Goal: Task Accomplishment & Management: Manage account settings

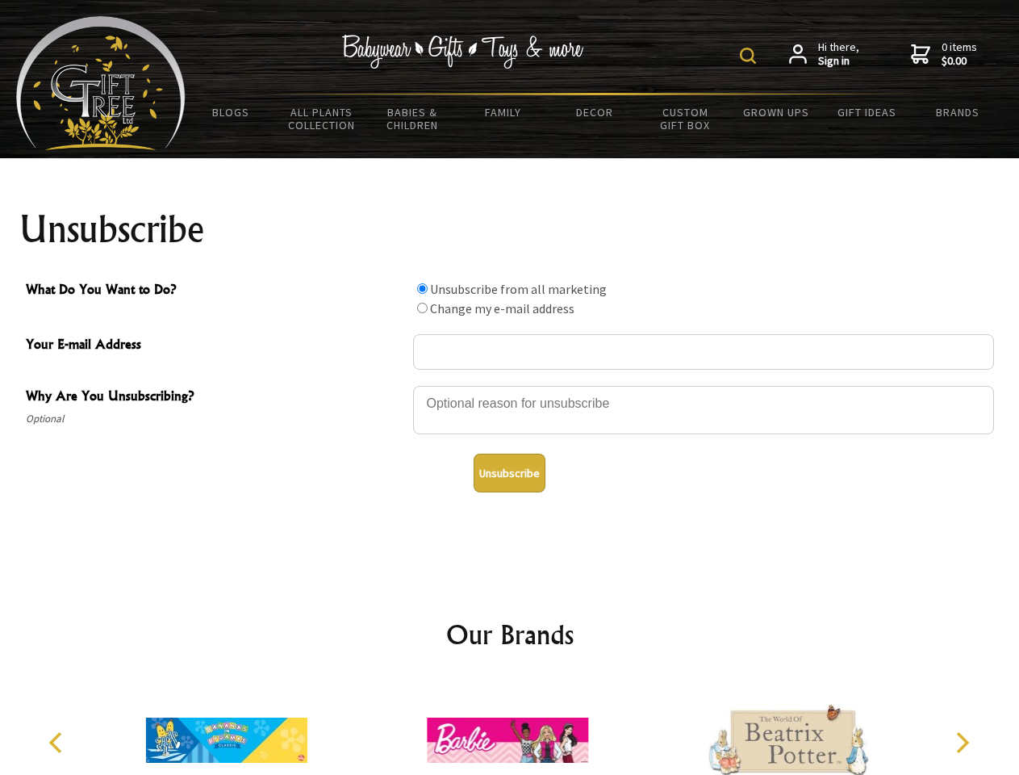
click at [751, 56] on img at bounding box center [748, 56] width 16 height 16
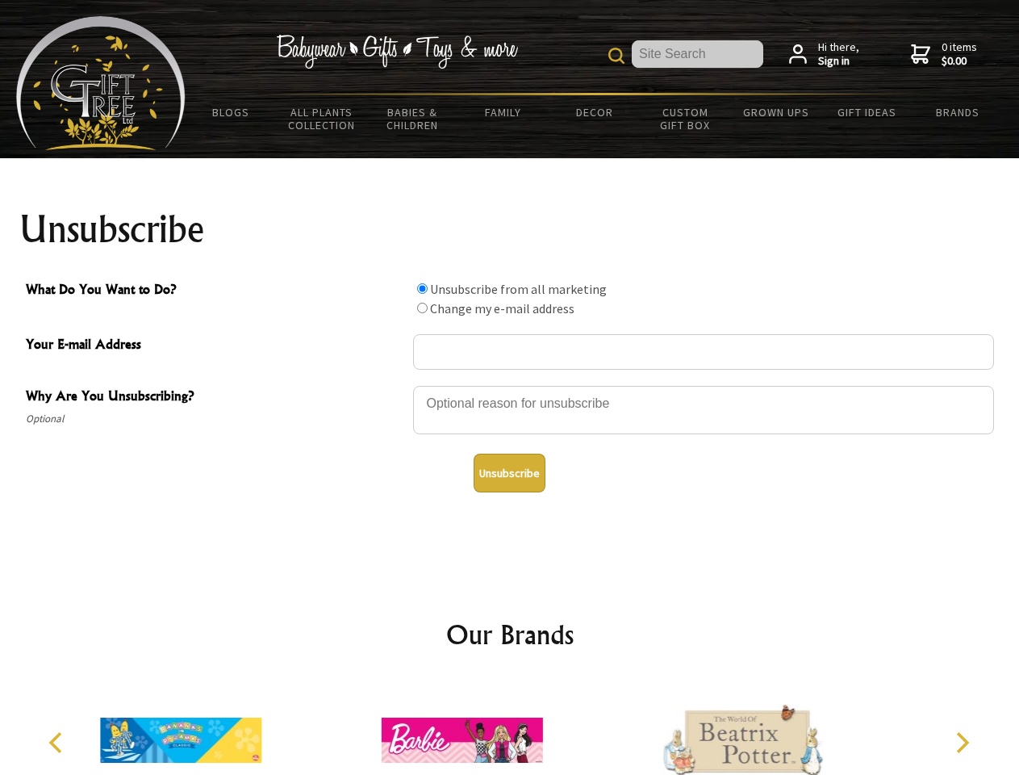
click at [510, 385] on div at bounding box center [703, 412] width 581 height 56
click at [422, 288] on input "What Do You Want to Do?" at bounding box center [422, 288] width 10 height 10
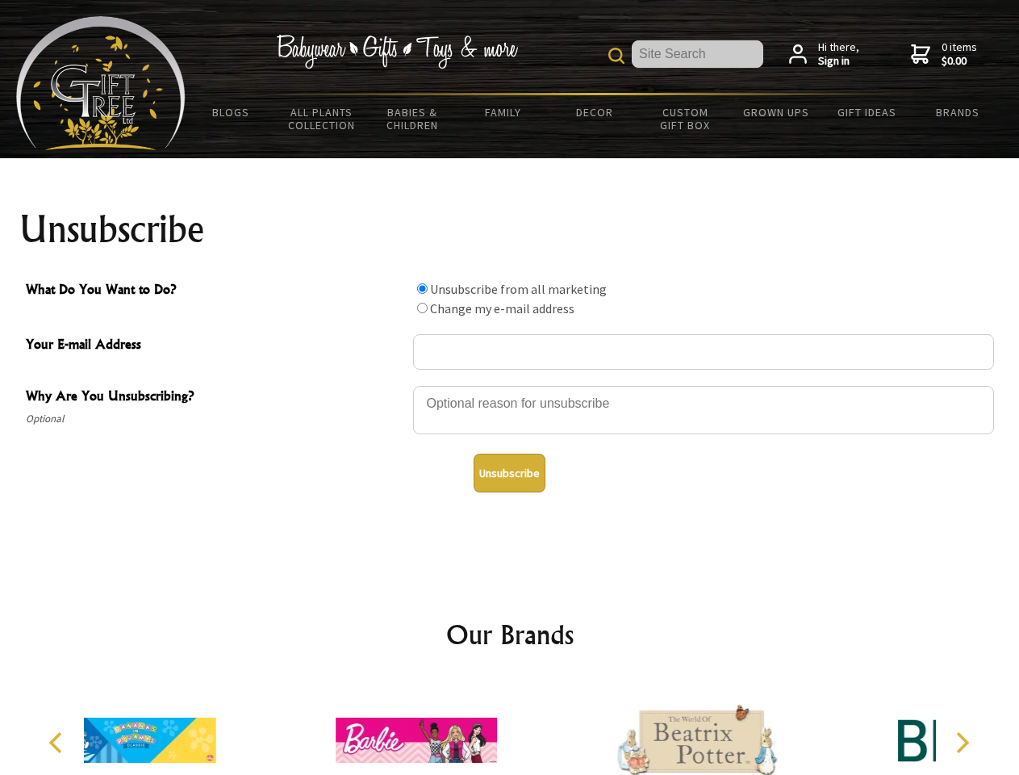
click at [422, 307] on input "What Do You Want to Do?" at bounding box center [422, 308] width 10 height 10
radio input "true"
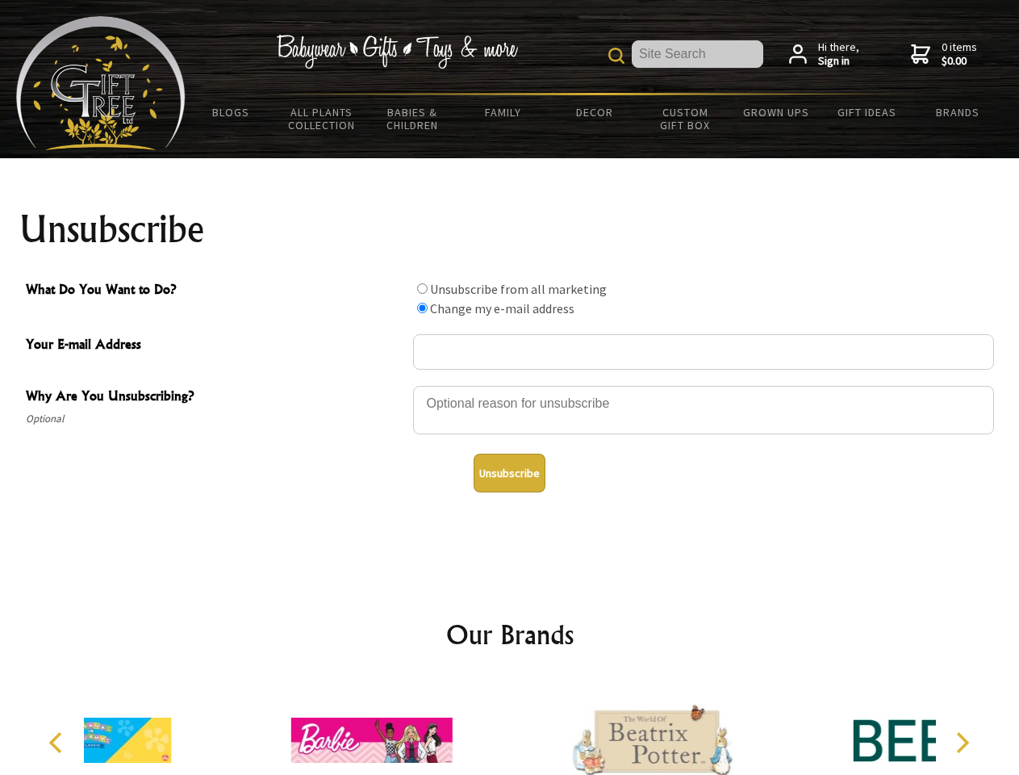
click at [509, 473] on button "Unsubscribe" at bounding box center [510, 473] width 72 height 39
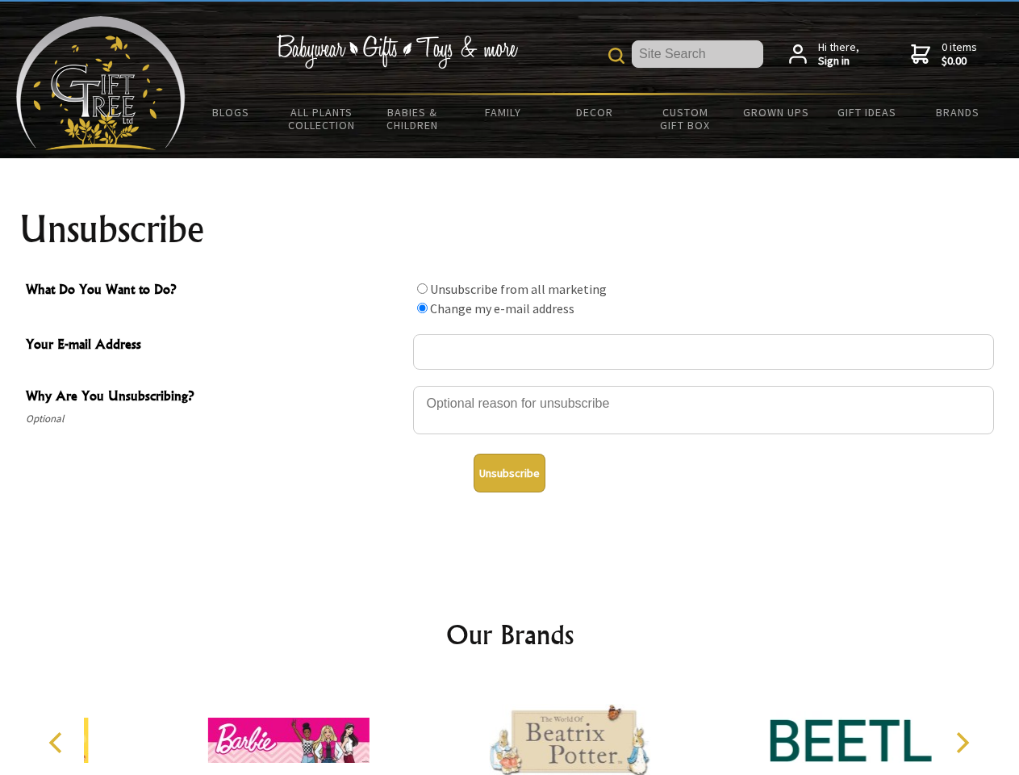
click at [58, 742] on icon "Previous" at bounding box center [57, 742] width 21 height 21
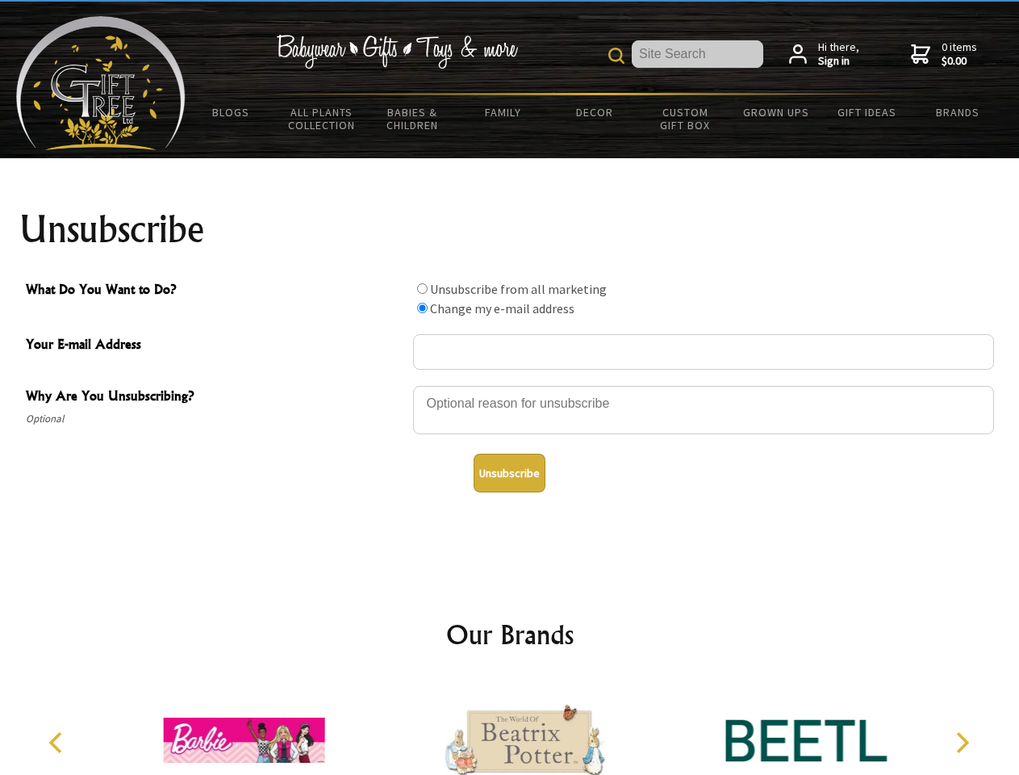
click at [962, 742] on icon "Next" at bounding box center [961, 742] width 21 height 21
